Goal: Transaction & Acquisition: Subscribe to service/newsletter

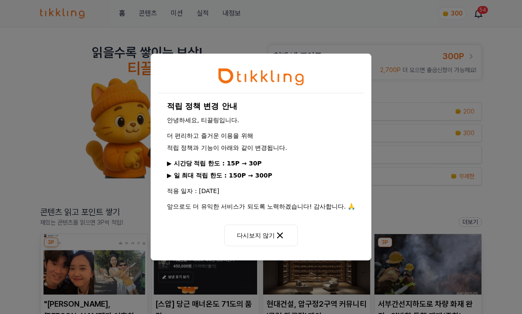
click at [291, 235] on button "다시보지 않기" at bounding box center [261, 236] width 73 height 22
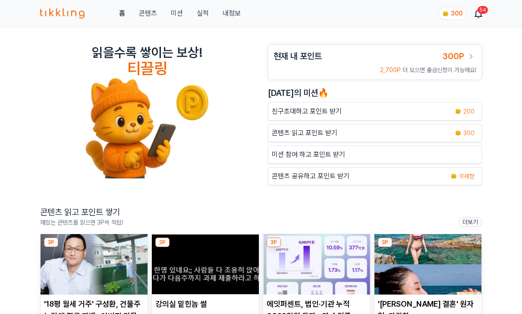
click at [465, 50] on link "300P" at bounding box center [460, 56] width 34 height 12
click at [465, 53] on link "300P" at bounding box center [460, 56] width 34 height 12
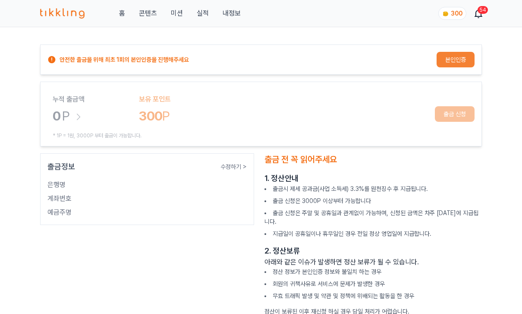
click at [459, 55] on button "본인인증" at bounding box center [456, 60] width 38 height 16
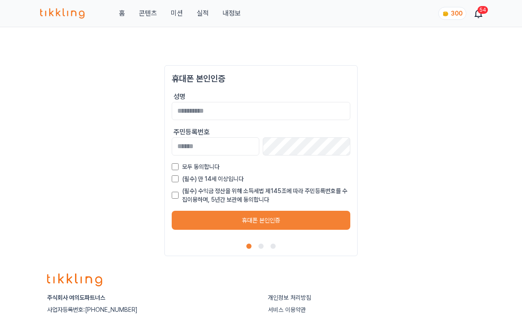
click at [35, 25] on header "홈 콘텐츠 미션 실적 내정보 300 54" at bounding box center [261, 13] width 522 height 27
click at [20, 16] on header "홈 콘텐츠 미션 실적 내정보 300 54" at bounding box center [261, 13] width 522 height 27
click at [44, 17] on img at bounding box center [62, 13] width 44 height 10
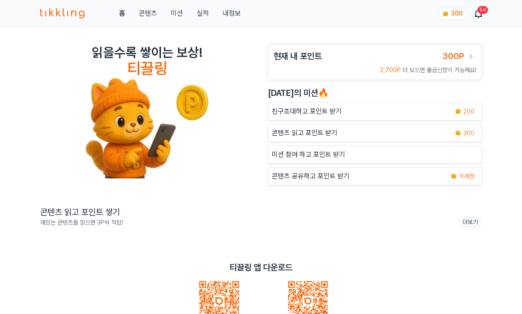
click at [52, 15] on img at bounding box center [62, 13] width 44 height 10
click at [51, 6] on div "홈 콘텐츠 미션 실적 내정보 300 54" at bounding box center [261, 13] width 442 height 27
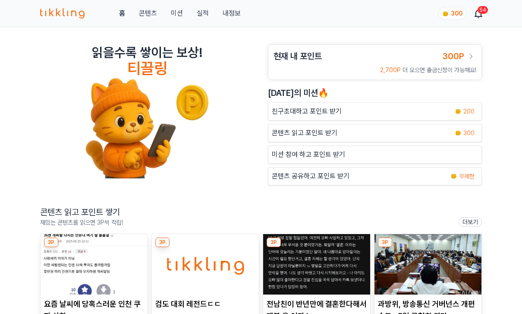
click at [234, 4] on div "홈 콘텐츠 미션 실적 내정보 300 54" at bounding box center [261, 13] width 442 height 27
click at [231, 17] on link "내정보" at bounding box center [232, 13] width 18 height 10
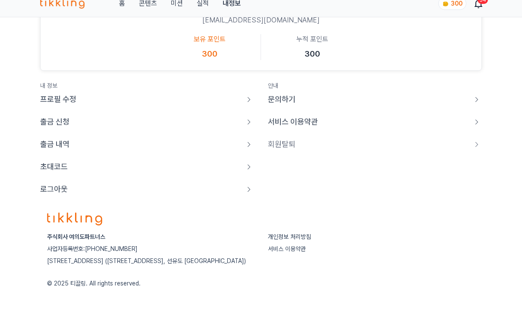
scroll to position [83, 0]
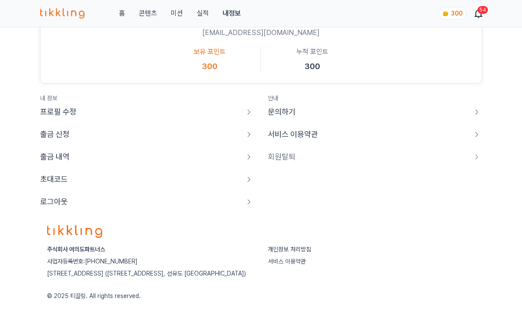
click at [70, 196] on link "로그아웃" at bounding box center [147, 202] width 214 height 12
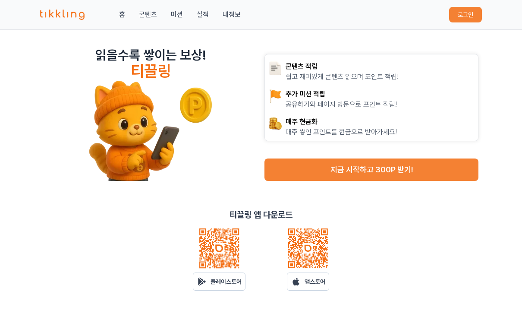
click at [464, 22] on button "로그인" at bounding box center [466, 15] width 33 height 16
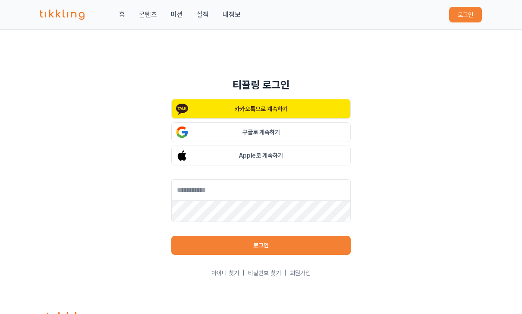
click at [303, 273] on link "회원가입" at bounding box center [300, 273] width 21 height 9
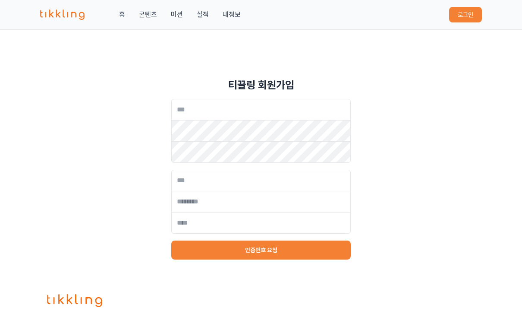
click at [305, 258] on button "인증번호 요청" at bounding box center [261, 250] width 180 height 19
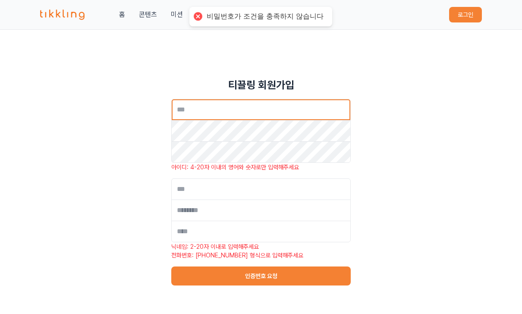
click at [302, 101] on input "text" at bounding box center [261, 110] width 180 height 22
type input "*"
type input "*********"
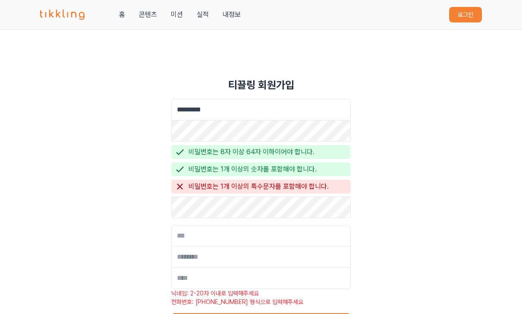
click at [407, 150] on div "티끌링 회원가입 ********* 비밀번호는 8자 이상 64자 이하이어야 합니다. 비밀번호는 1개 이상의 숫자를 포함해야 합니다. 비밀번호는 …" at bounding box center [261, 205] width 522 height 282
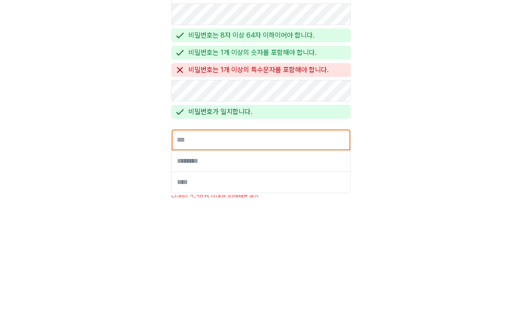
click at [318, 246] on input "text" at bounding box center [261, 257] width 180 height 22
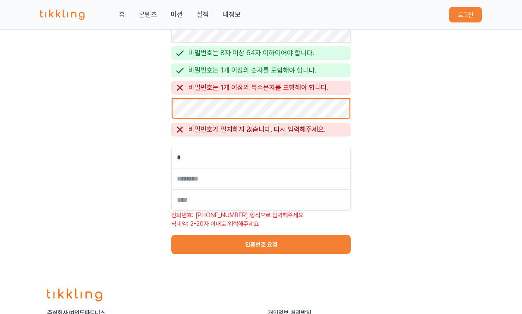
scroll to position [59, 0]
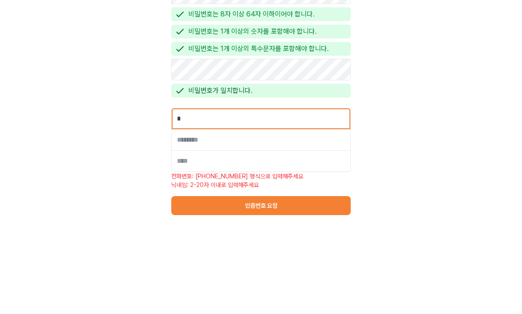
click at [326, 196] on input "*" at bounding box center [261, 207] width 180 height 22
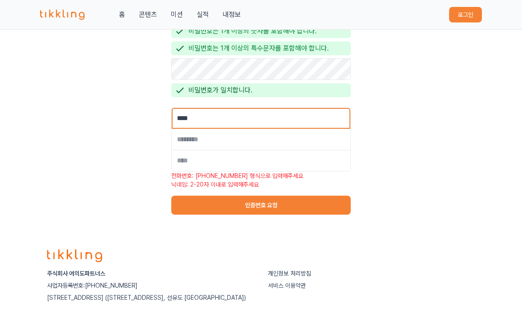
type input "****"
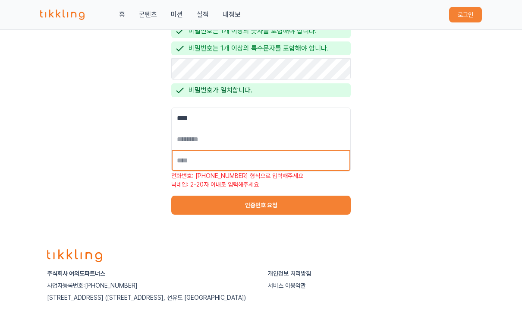
click at [327, 162] on input "tel" at bounding box center [261, 161] width 180 height 22
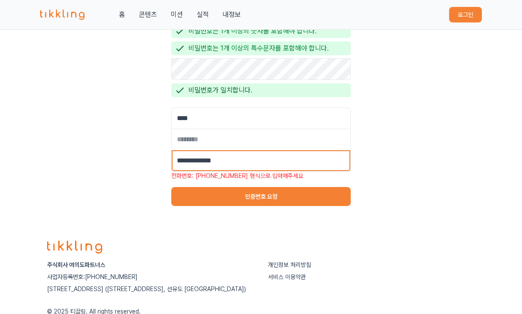
type input "**********"
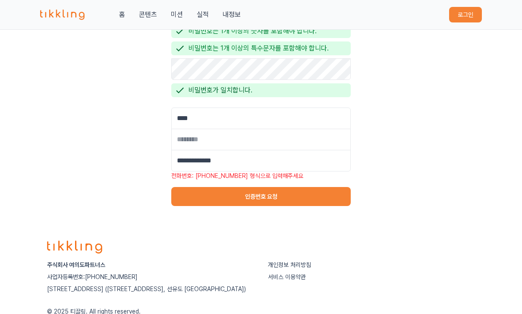
click at [335, 204] on div "**********" at bounding box center [261, 73] width 193 height 294
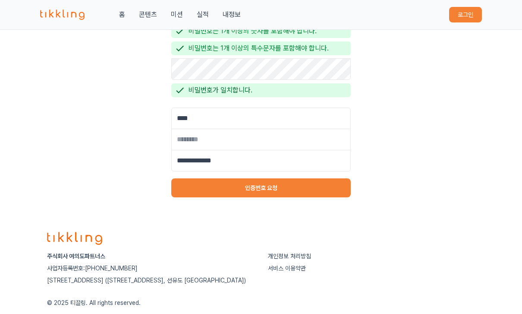
click at [339, 190] on button "인증번호 요청" at bounding box center [261, 187] width 180 height 19
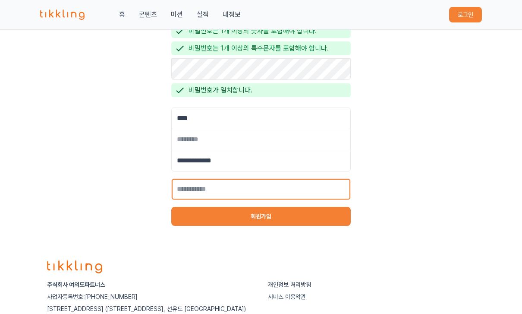
click at [316, 184] on input "text" at bounding box center [261, 189] width 180 height 22
type input "******"
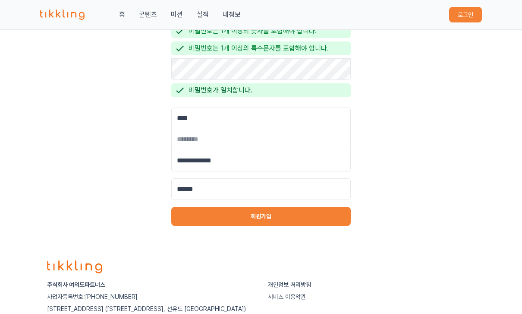
click at [333, 211] on button "회원가입" at bounding box center [261, 216] width 180 height 19
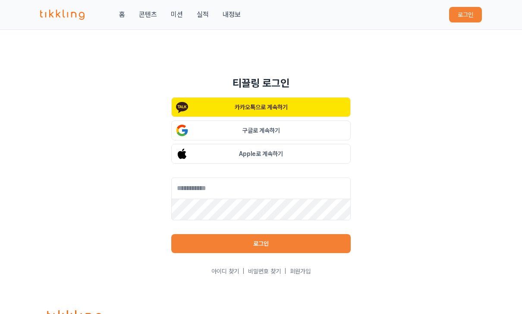
scroll to position [0, 0]
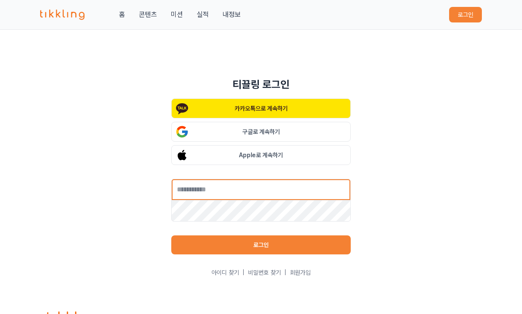
click at [317, 192] on input "text" at bounding box center [261, 190] width 180 height 22
type input "**********"
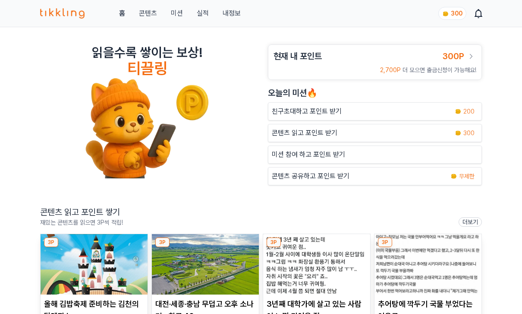
click at [288, 262] on img at bounding box center [316, 264] width 107 height 60
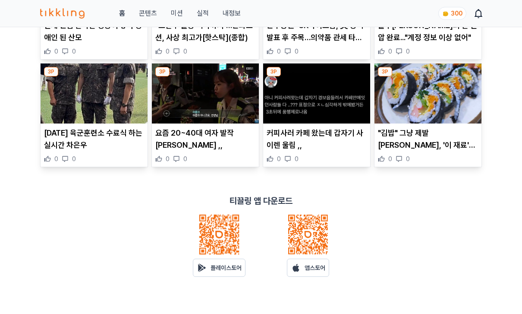
click at [226, 265] on p "플레이스토어" at bounding box center [226, 267] width 31 height 9
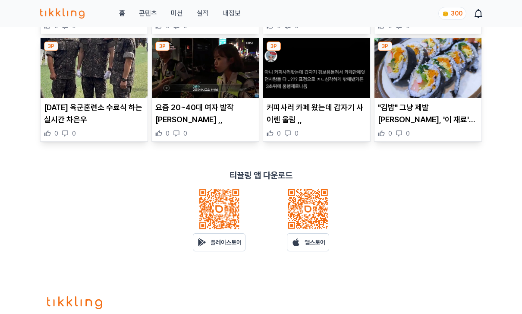
scroll to position [306, 0]
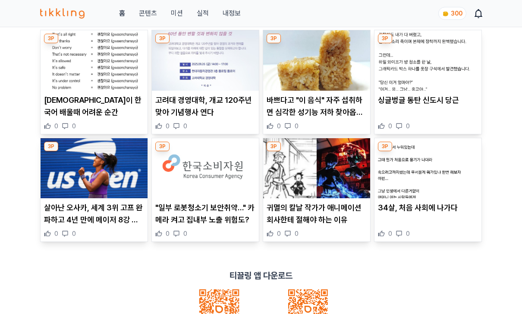
scroll to position [274, 0]
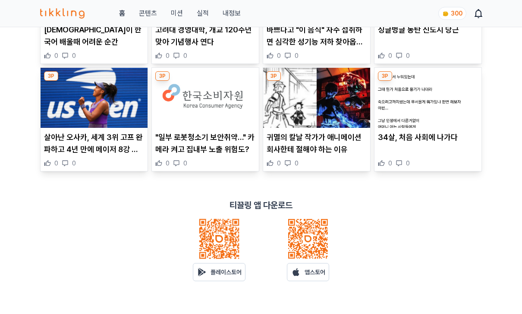
click at [306, 277] on link "앱스토어" at bounding box center [308, 272] width 42 height 18
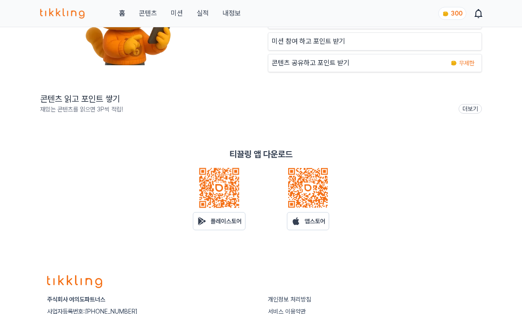
scroll to position [180, 0]
